Goal: Task Accomplishment & Management: Manage account settings

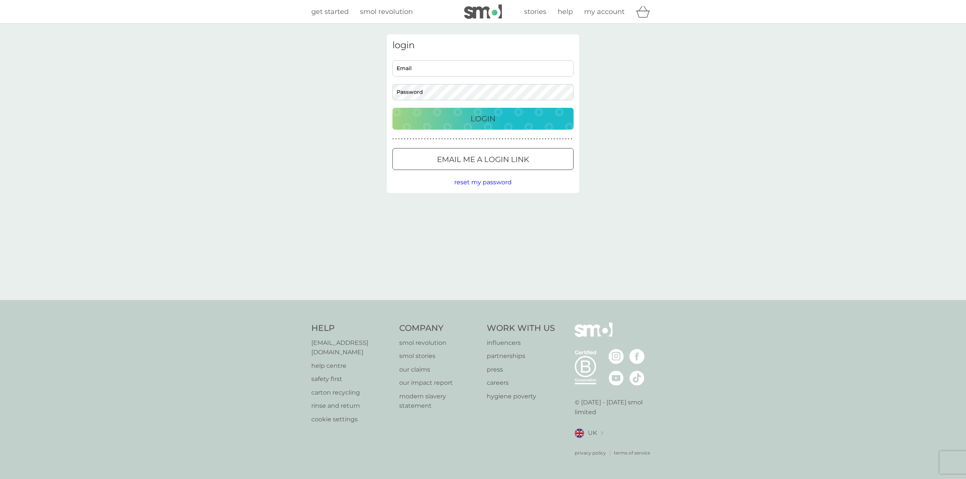
click at [416, 71] on input "Email" at bounding box center [482, 68] width 181 height 16
type input "[PERSON_NAME][EMAIL_ADDRESS][DOMAIN_NAME]"
click at [415, 119] on div "Login" at bounding box center [483, 119] width 166 height 12
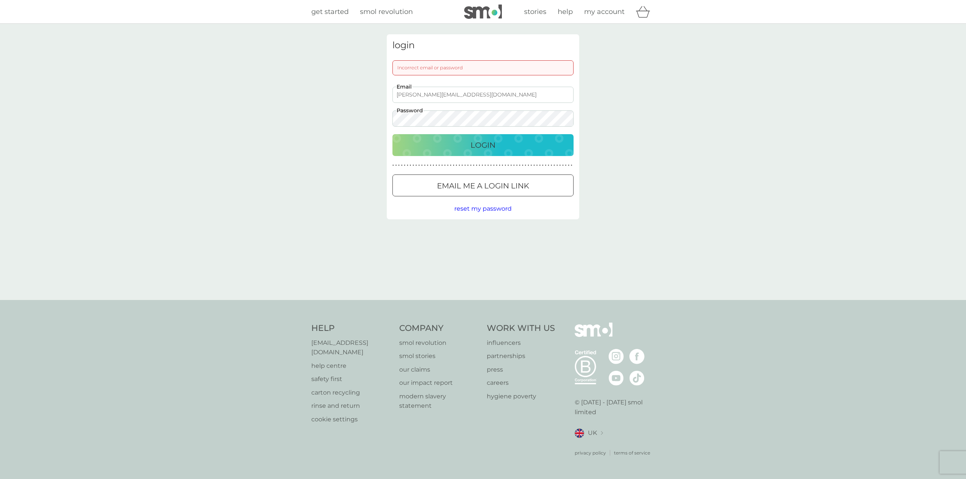
click at [441, 174] on div "login Incorrect email or password [PERSON_NAME][EMAIL_ADDRESS][DOMAIN_NAME] Ema…" at bounding box center [483, 126] width 192 height 185
click at [433, 190] on div "Email me a login link" at bounding box center [483, 186] width 180 height 12
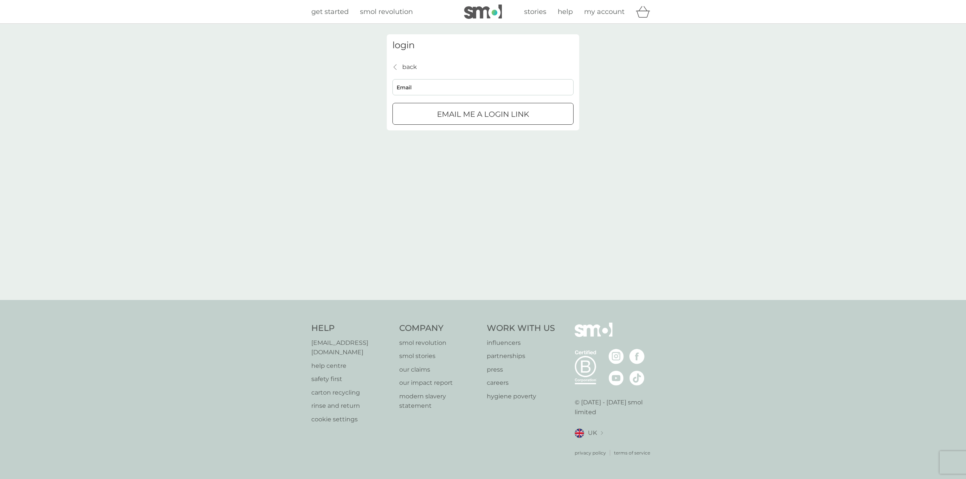
click at [407, 84] on input "Email" at bounding box center [482, 87] width 181 height 16
type input "[PERSON_NAME][EMAIL_ADDRESS][DOMAIN_NAME]"
click at [441, 112] on p "Email me a login link" at bounding box center [483, 114] width 92 height 12
